Goal: Transaction & Acquisition: Purchase product/service

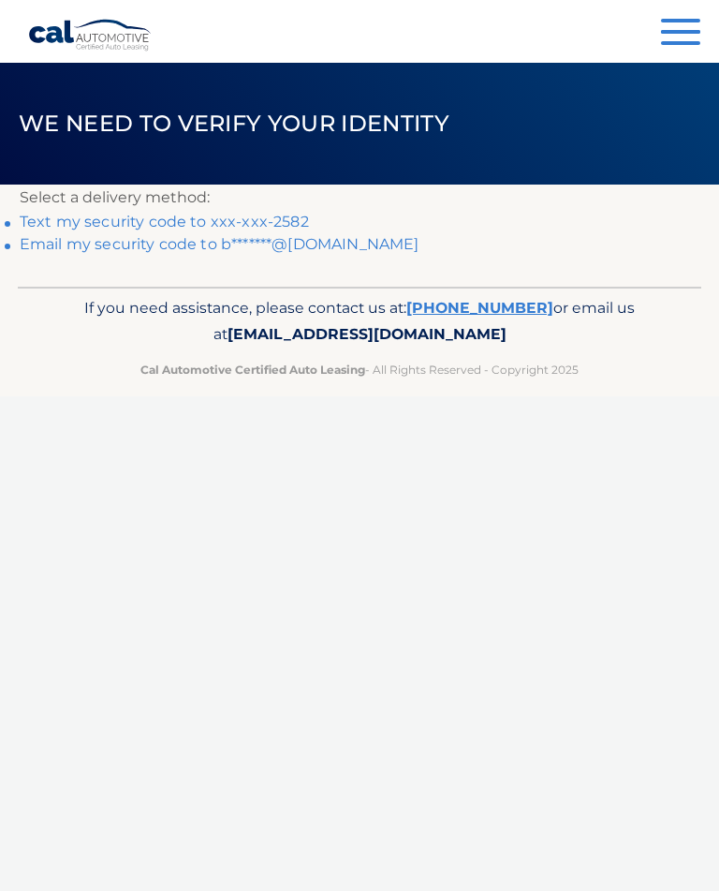
click at [265, 223] on link "Text my security code to xxx-xxx-2582" at bounding box center [164, 222] width 289 height 18
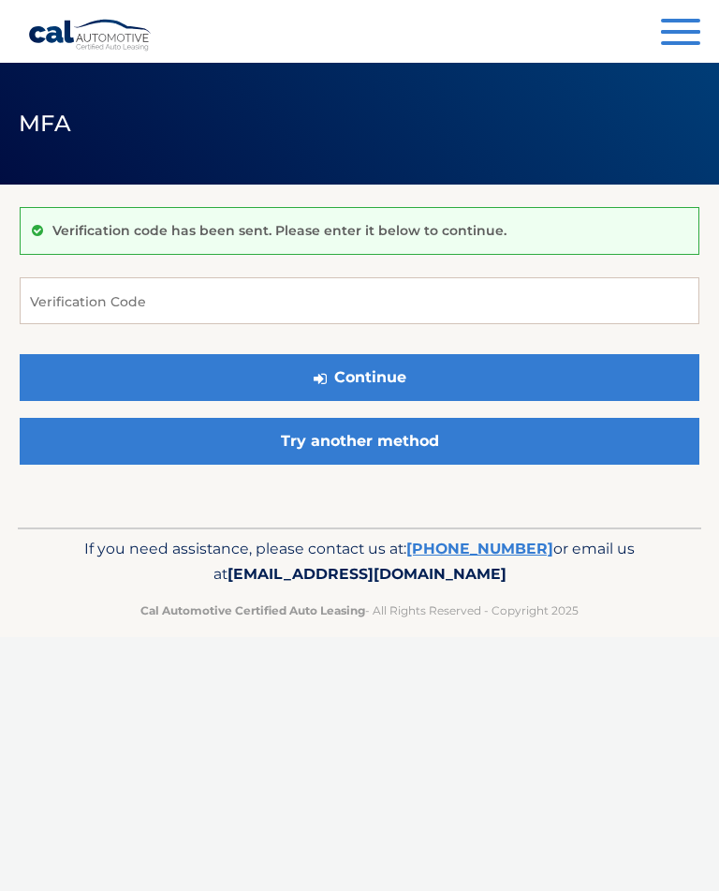
click at [268, 217] on div "Verification code has been sent. Please enter it below to continue." at bounding box center [360, 231] width 680 height 48
click at [383, 299] on input "Verification Code" at bounding box center [360, 300] width 680 height 47
type input "316169"
click at [449, 375] on button "Continue" at bounding box center [360, 377] width 680 height 47
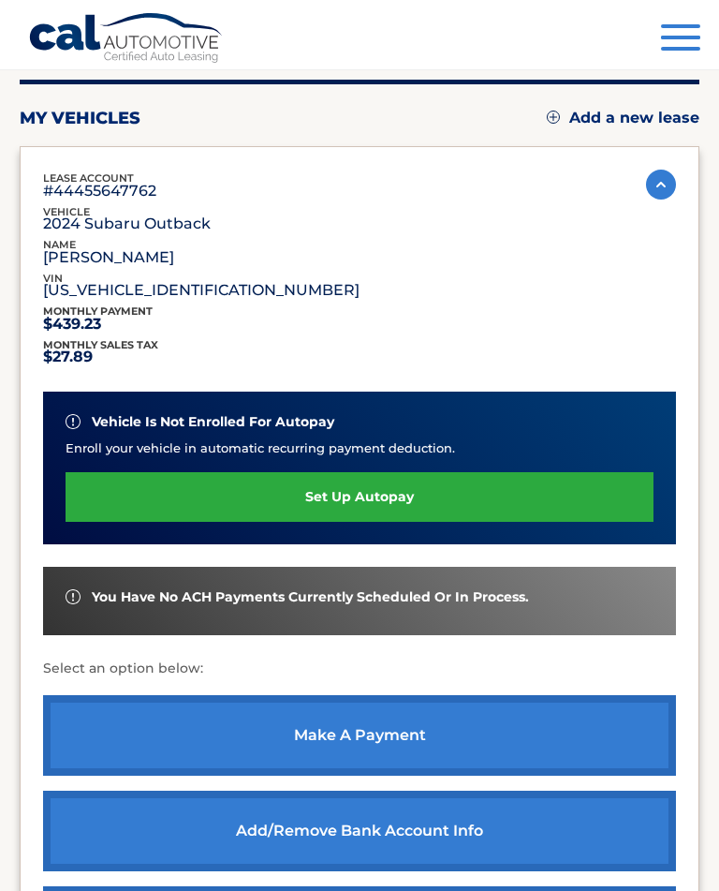
scroll to position [190, 0]
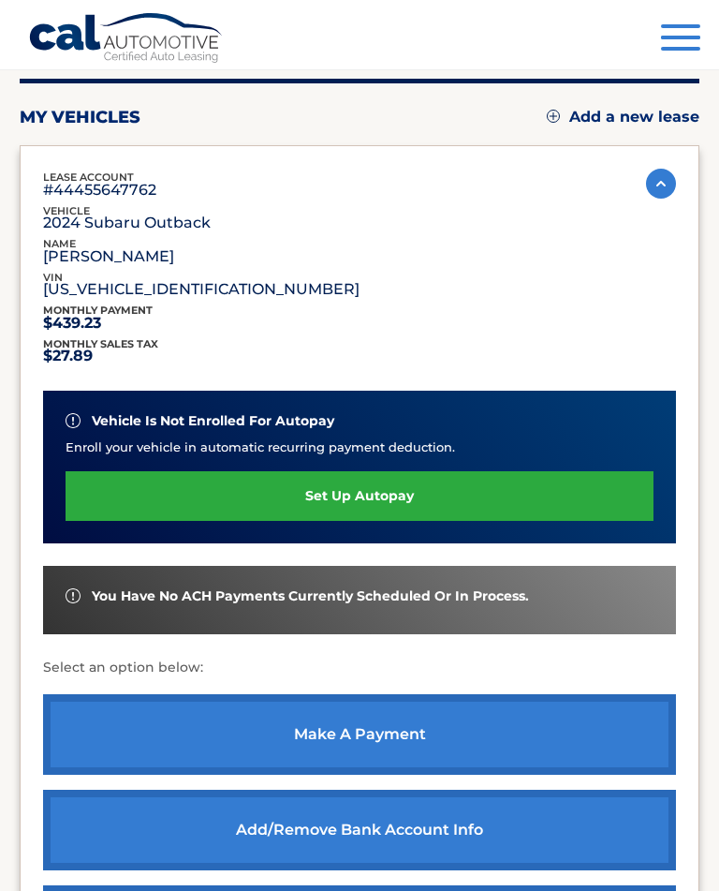
click at [450, 741] on link "make a payment" at bounding box center [359, 734] width 633 height 81
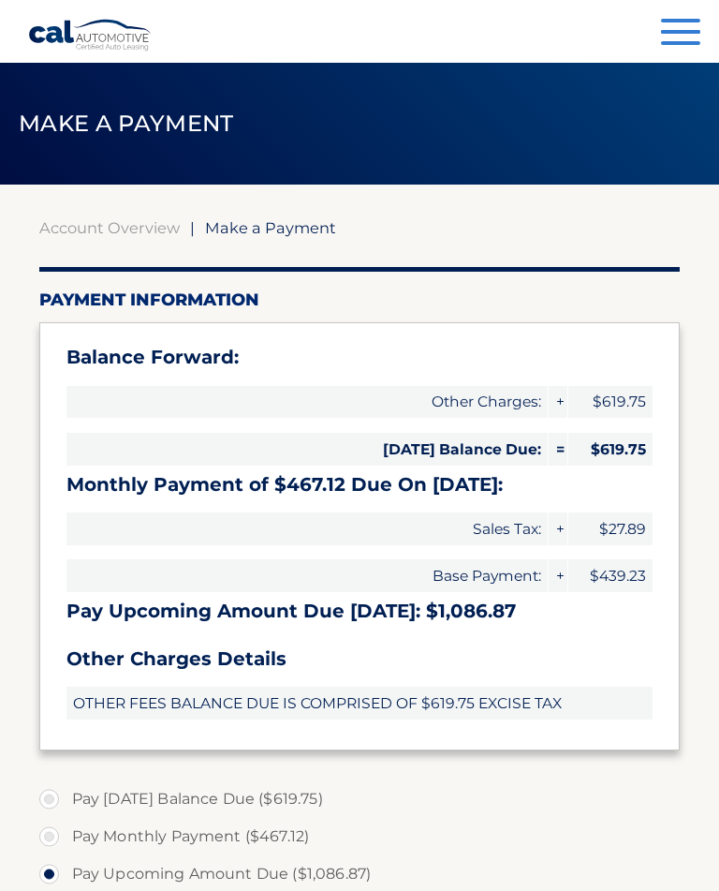
select select "ZDQyNGEyOWYtYzQ4OS00MTlkLTg3Y2EtNTRkNzFhZjI4MmI0"
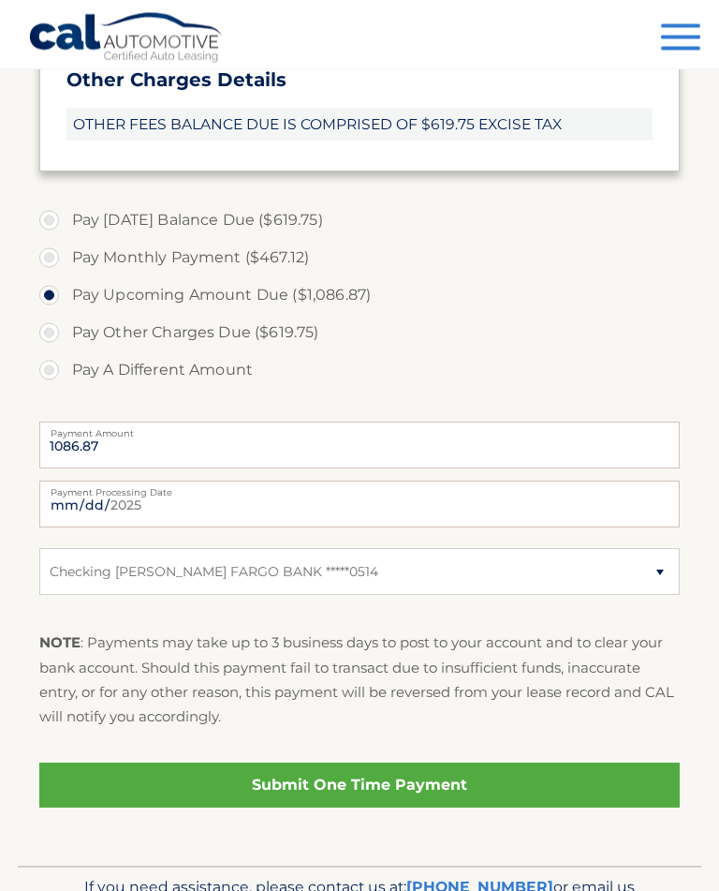
scroll to position [612, 0]
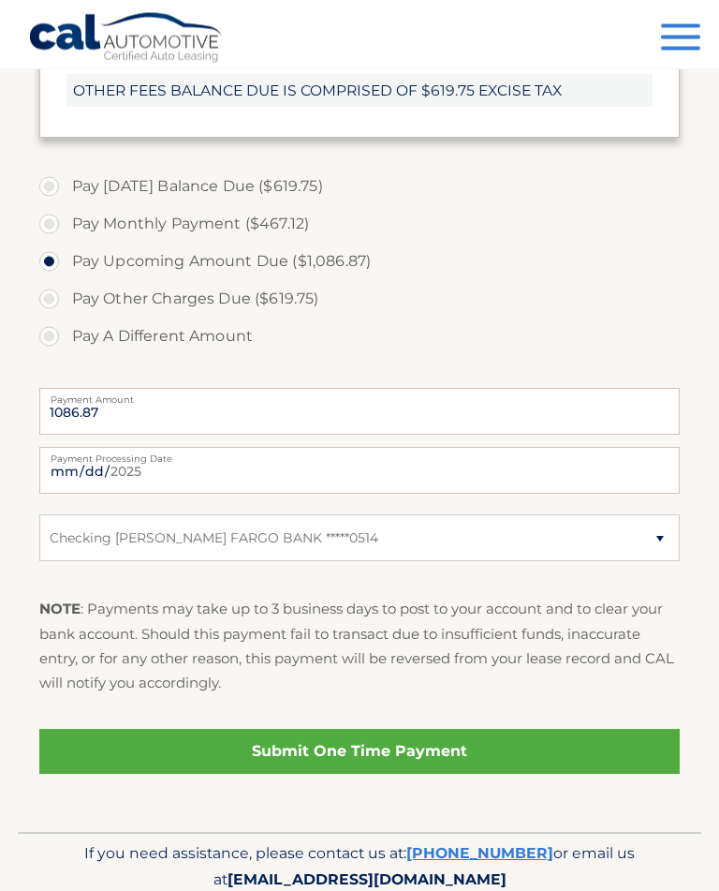
click at [470, 749] on link "Submit One Time Payment" at bounding box center [360, 752] width 642 height 45
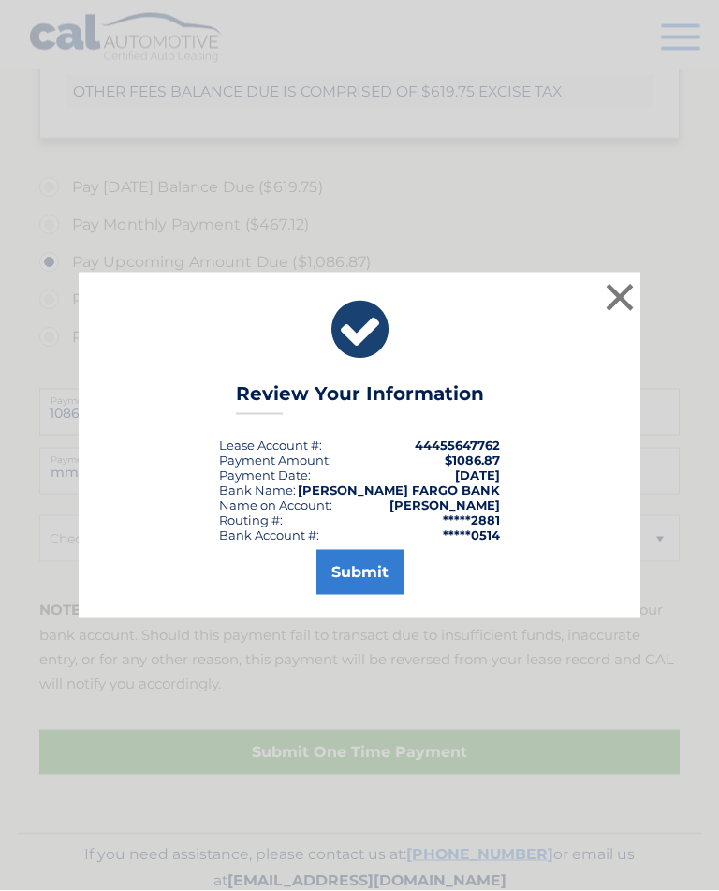
scroll to position [613, 0]
click at [364, 591] on button "Submit" at bounding box center [360, 572] width 87 height 45
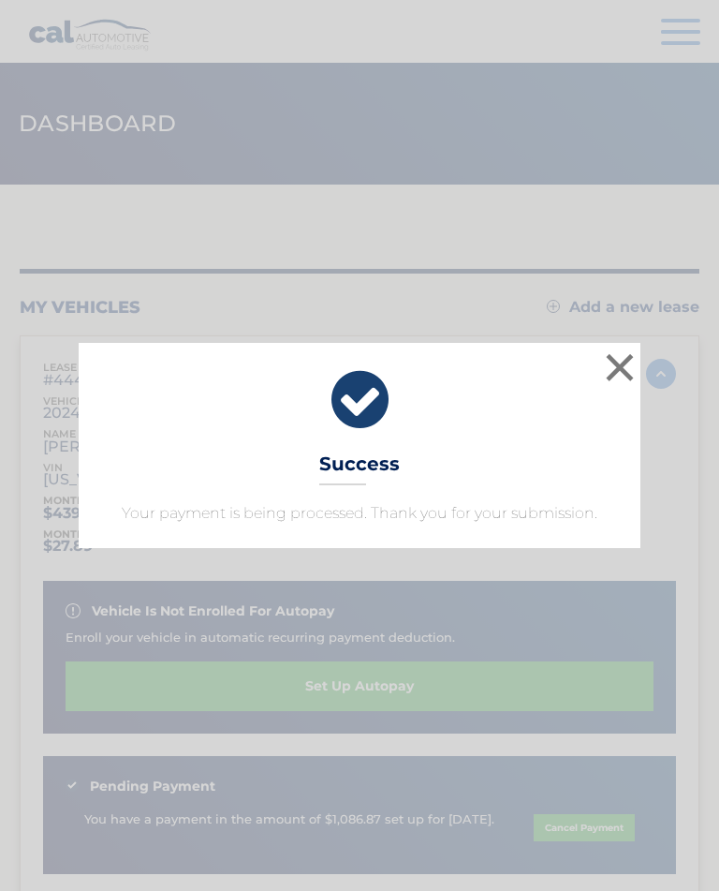
click at [402, 449] on div "× Success Your payment is being processed. Thank you for your submission." at bounding box center [360, 445] width 562 height 204
click at [616, 378] on button "×" at bounding box center [619, 367] width 37 height 37
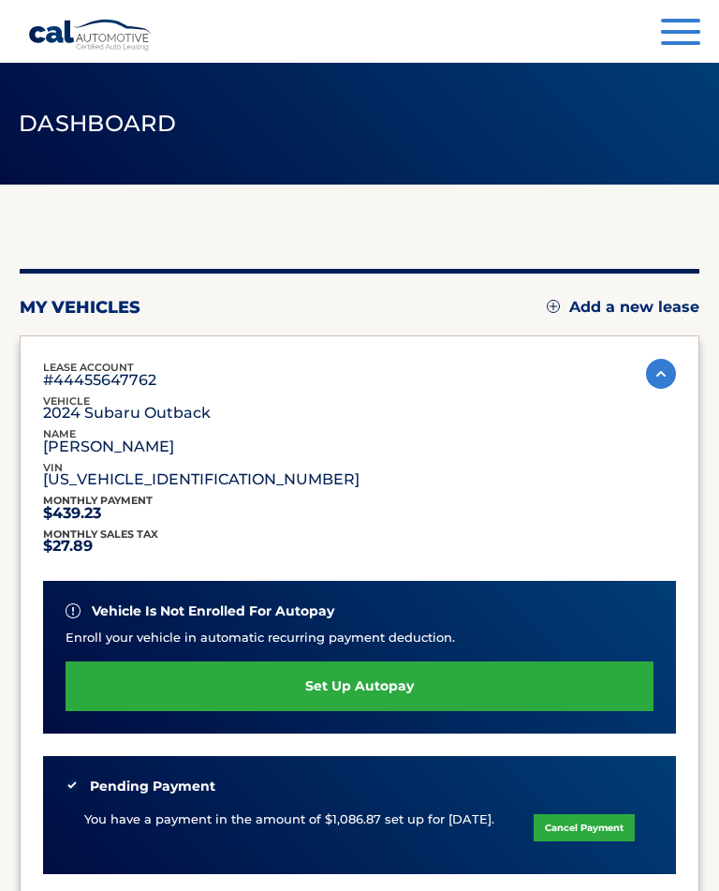
click at [677, 44] on span "button" at bounding box center [680, 43] width 39 height 4
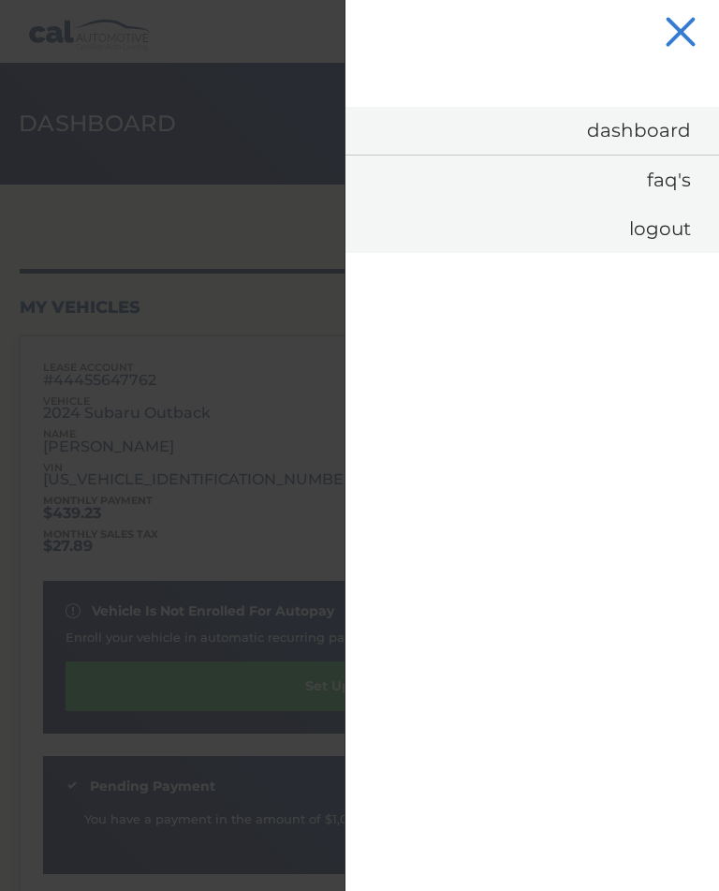
click at [657, 238] on link "Logout" at bounding box center [533, 228] width 374 height 49
